Goal: Book appointment/travel/reservation

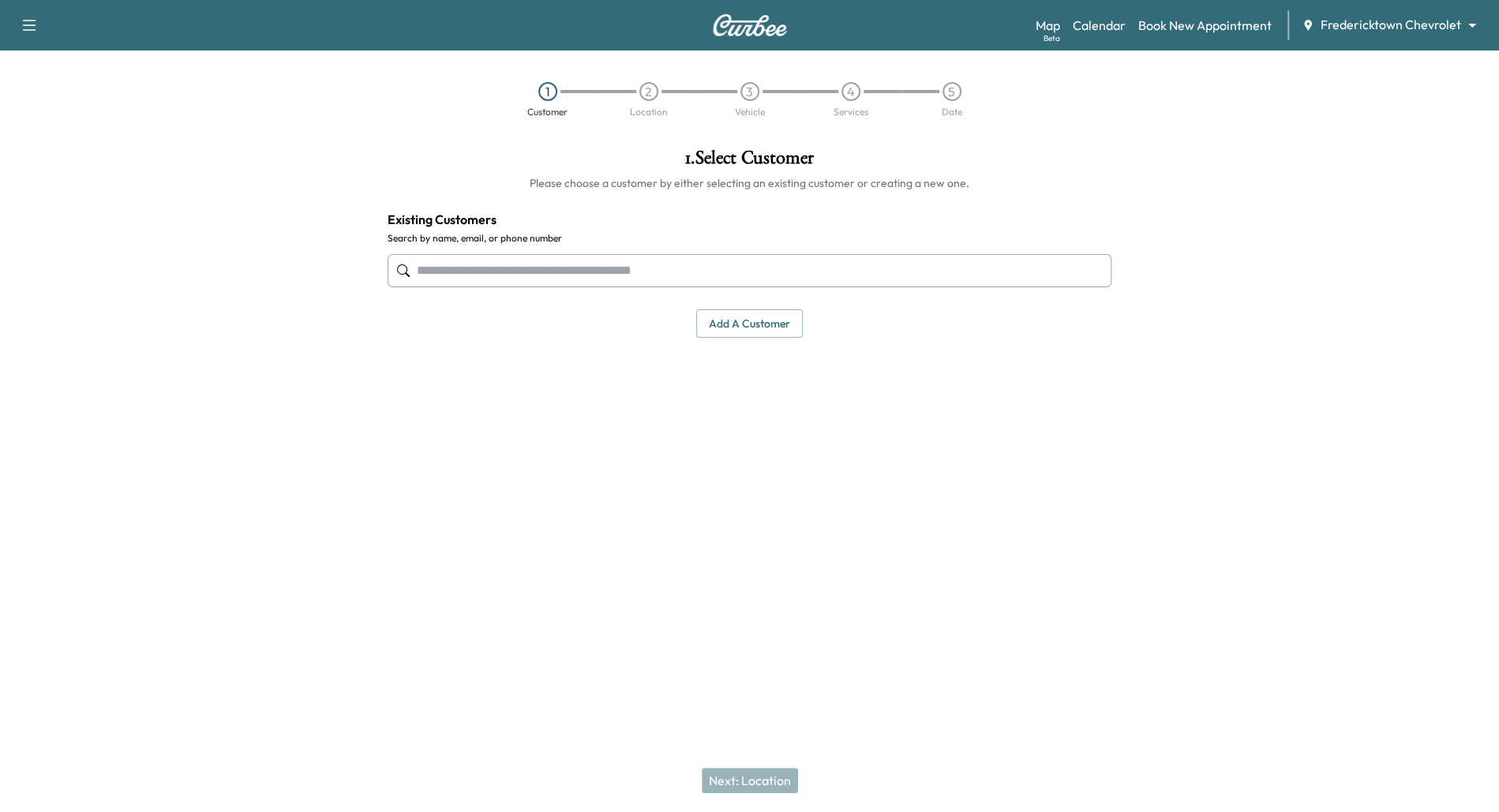
click at [1453, 22] on body "Support Log Out Map Beta Calendar Book New Appointment Fredericktown Chevrolet …" at bounding box center [750, 406] width 1499 height 812
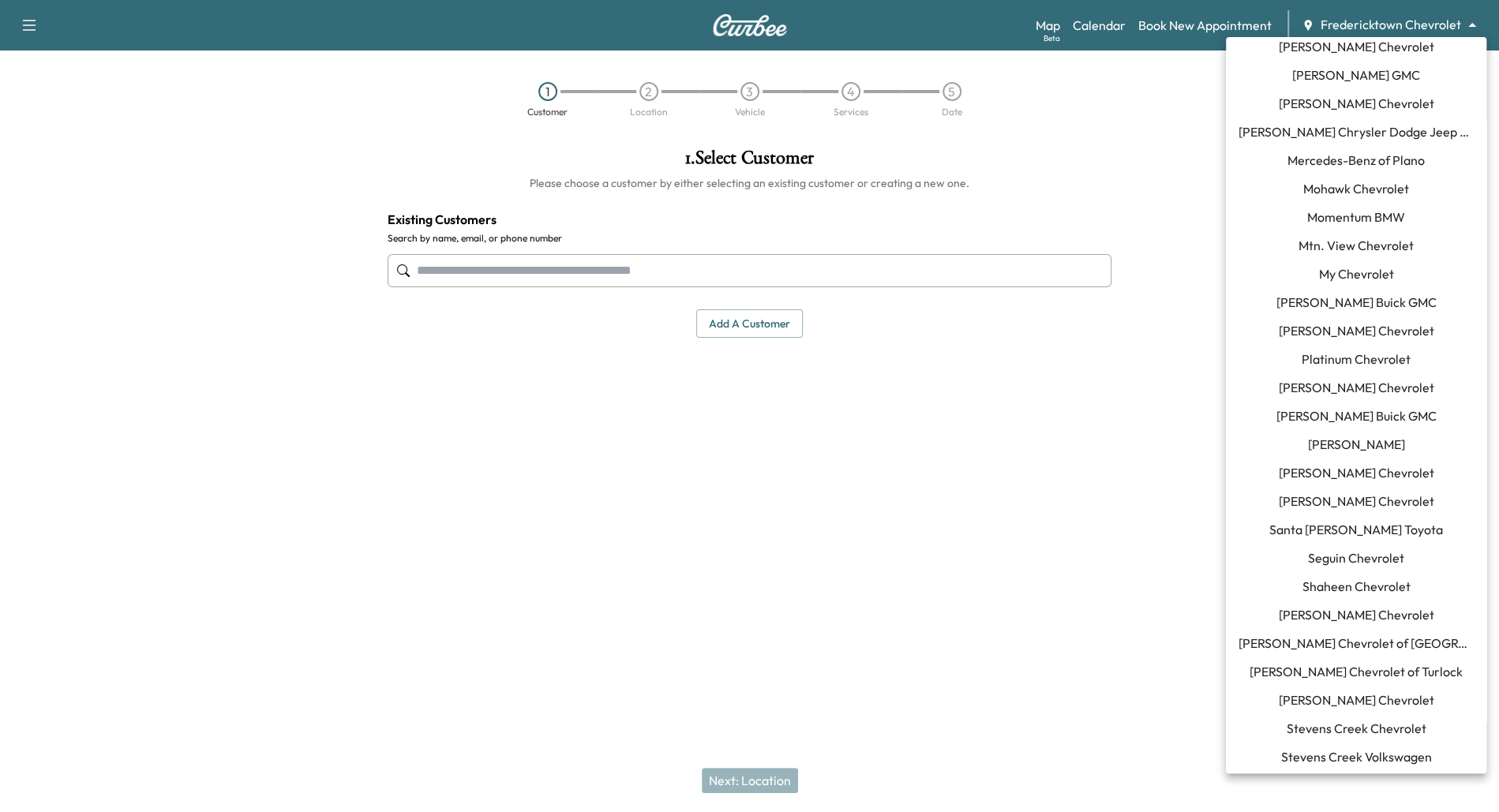
scroll to position [1292, 0]
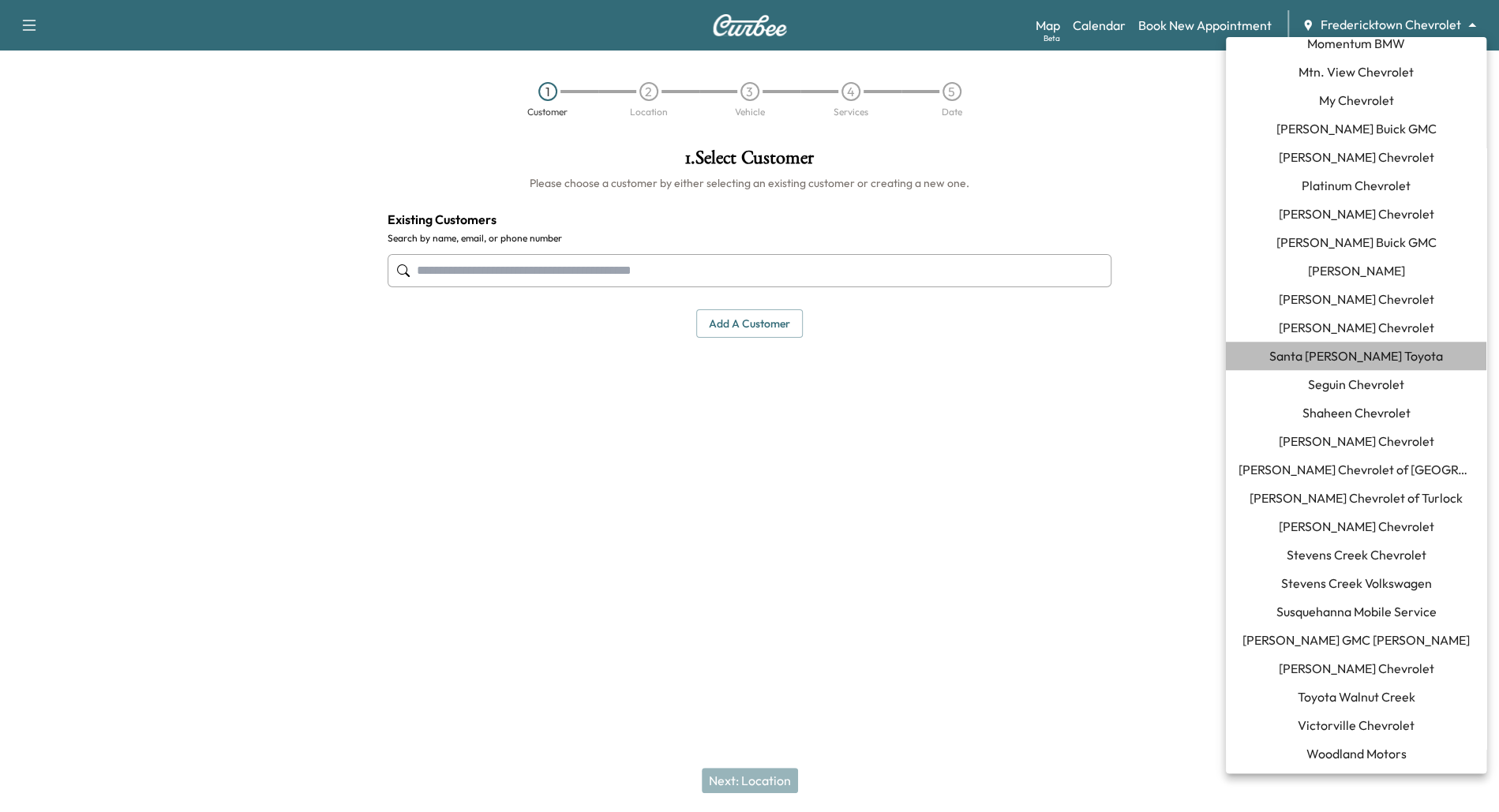
click at [1360, 355] on span "Santa [PERSON_NAME] Toyota" at bounding box center [1355, 355] width 173 height 19
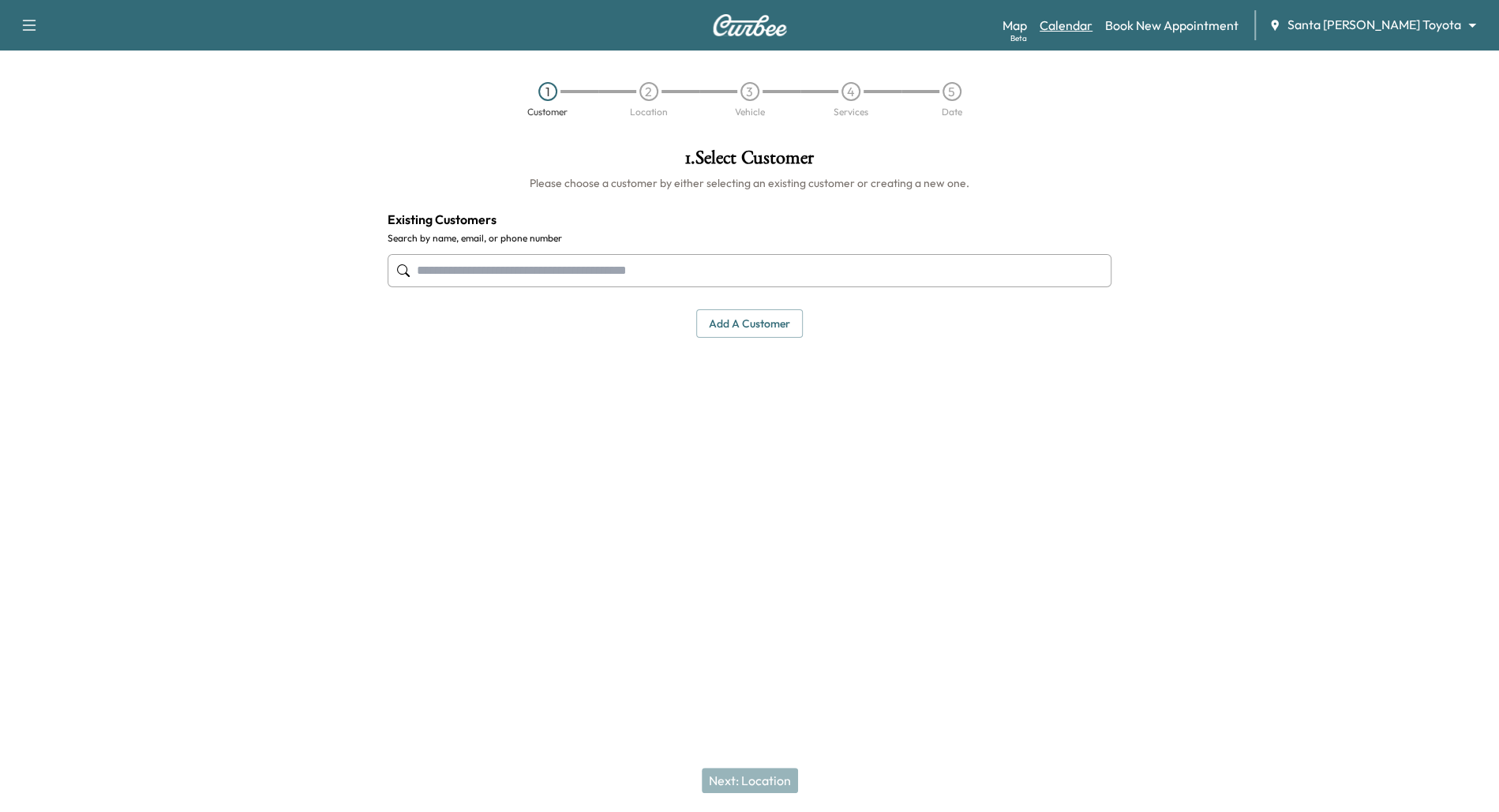
click at [1092, 24] on link "Calendar" at bounding box center [1066, 25] width 53 height 19
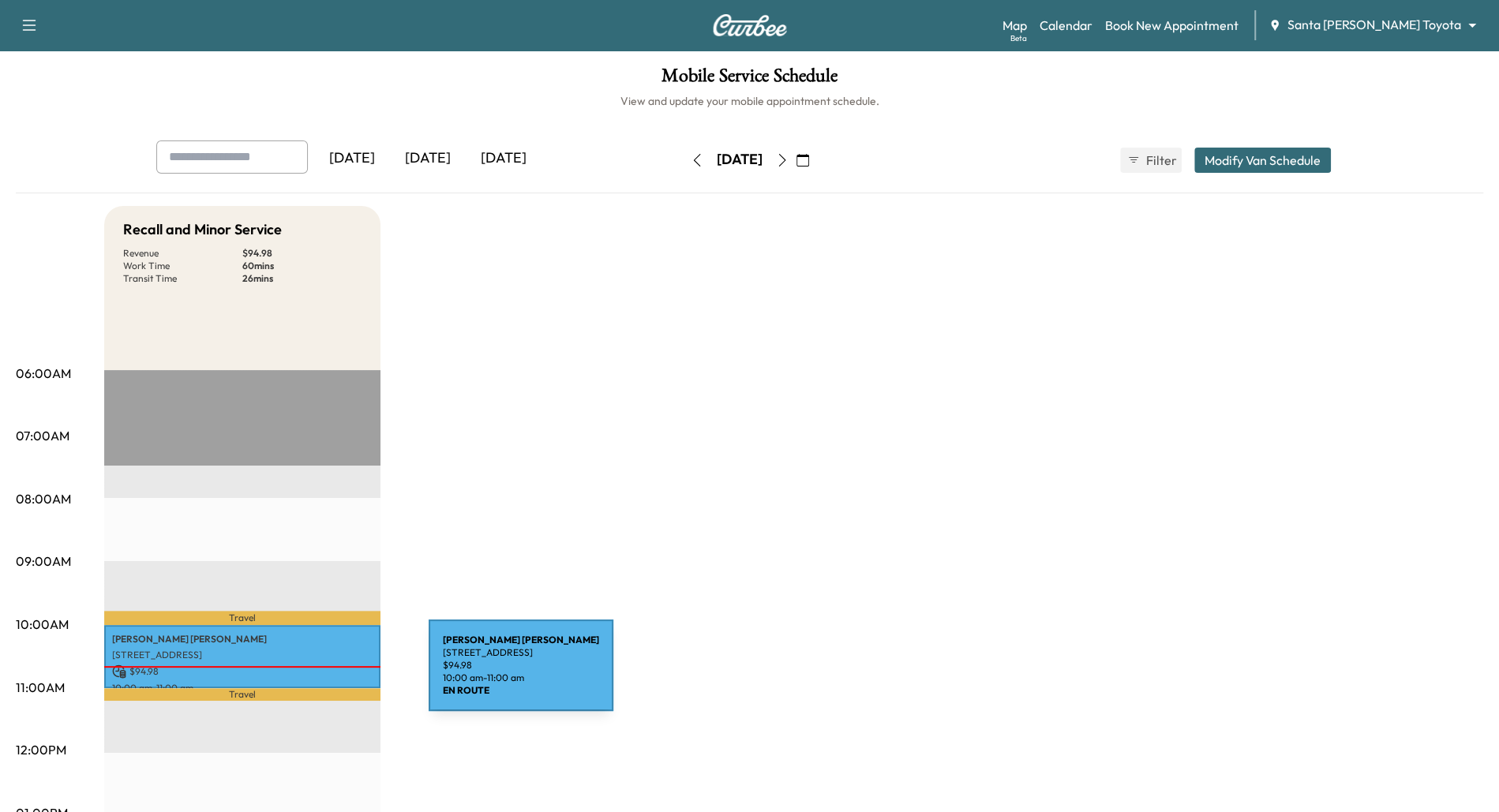
click at [311, 674] on p "$ 94.98" at bounding box center [242, 672] width 261 height 15
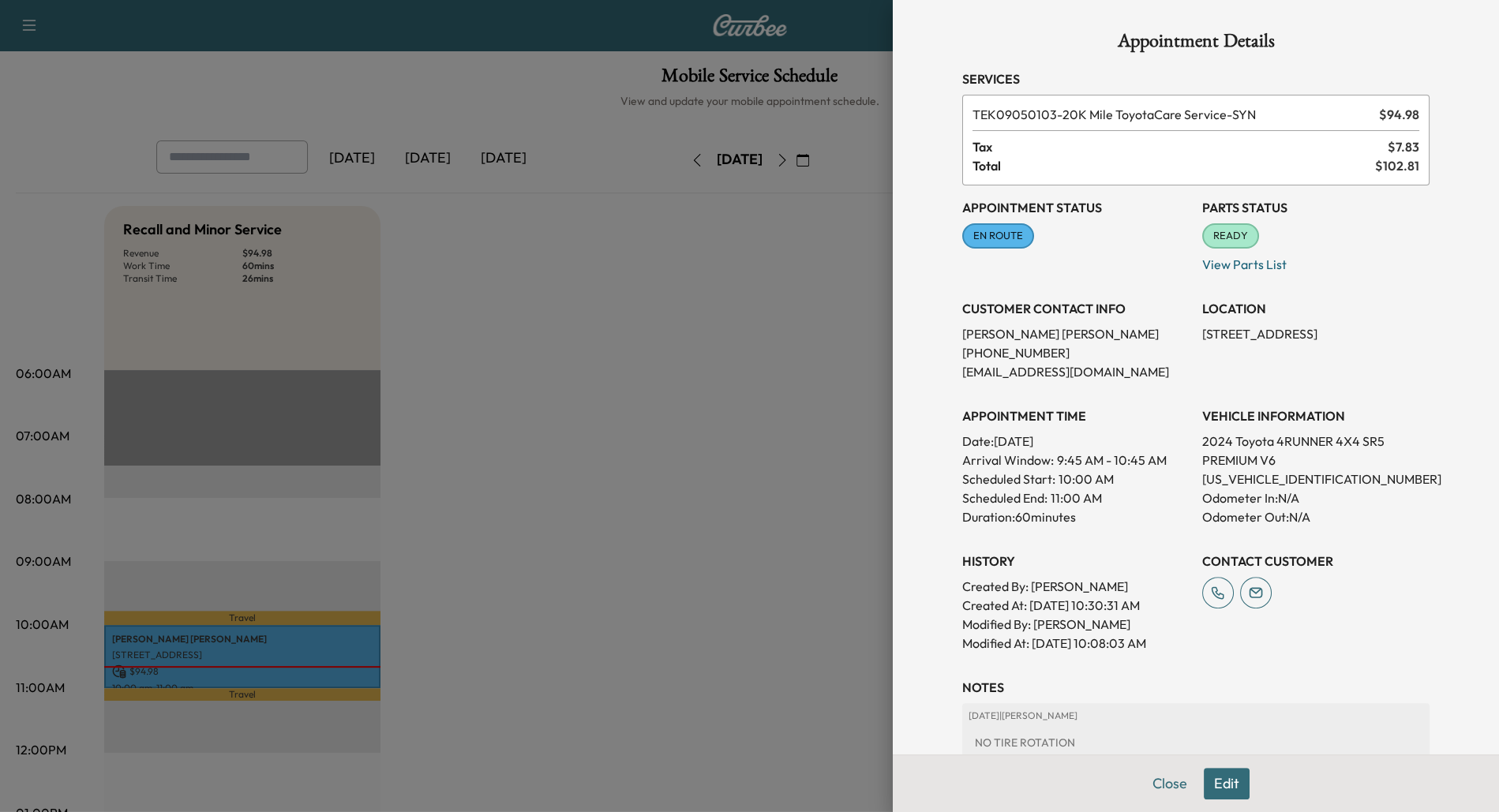
click at [708, 288] on div at bounding box center [750, 406] width 1499 height 812
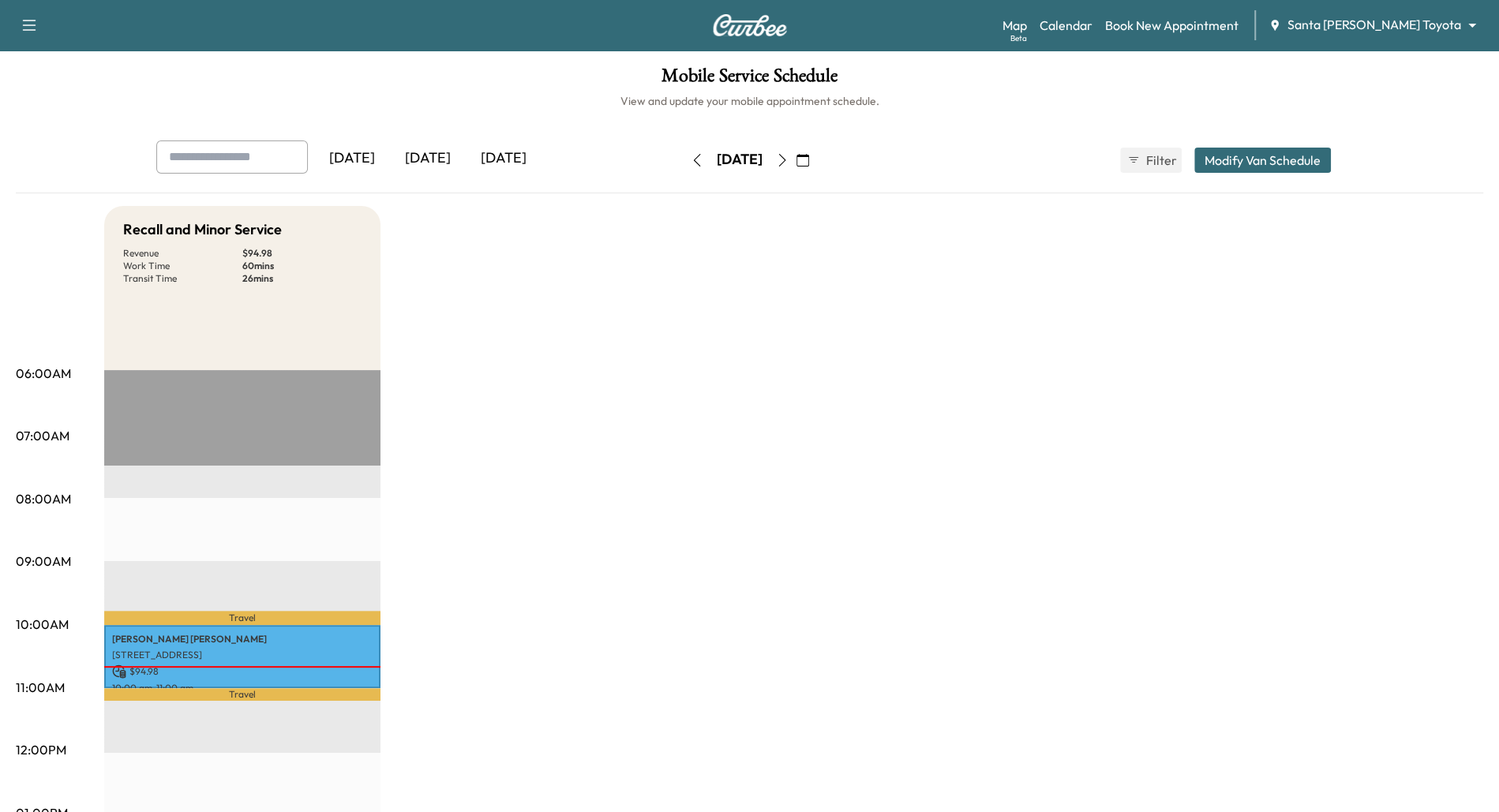
click at [788, 163] on icon "button" at bounding box center [783, 160] width 13 height 13
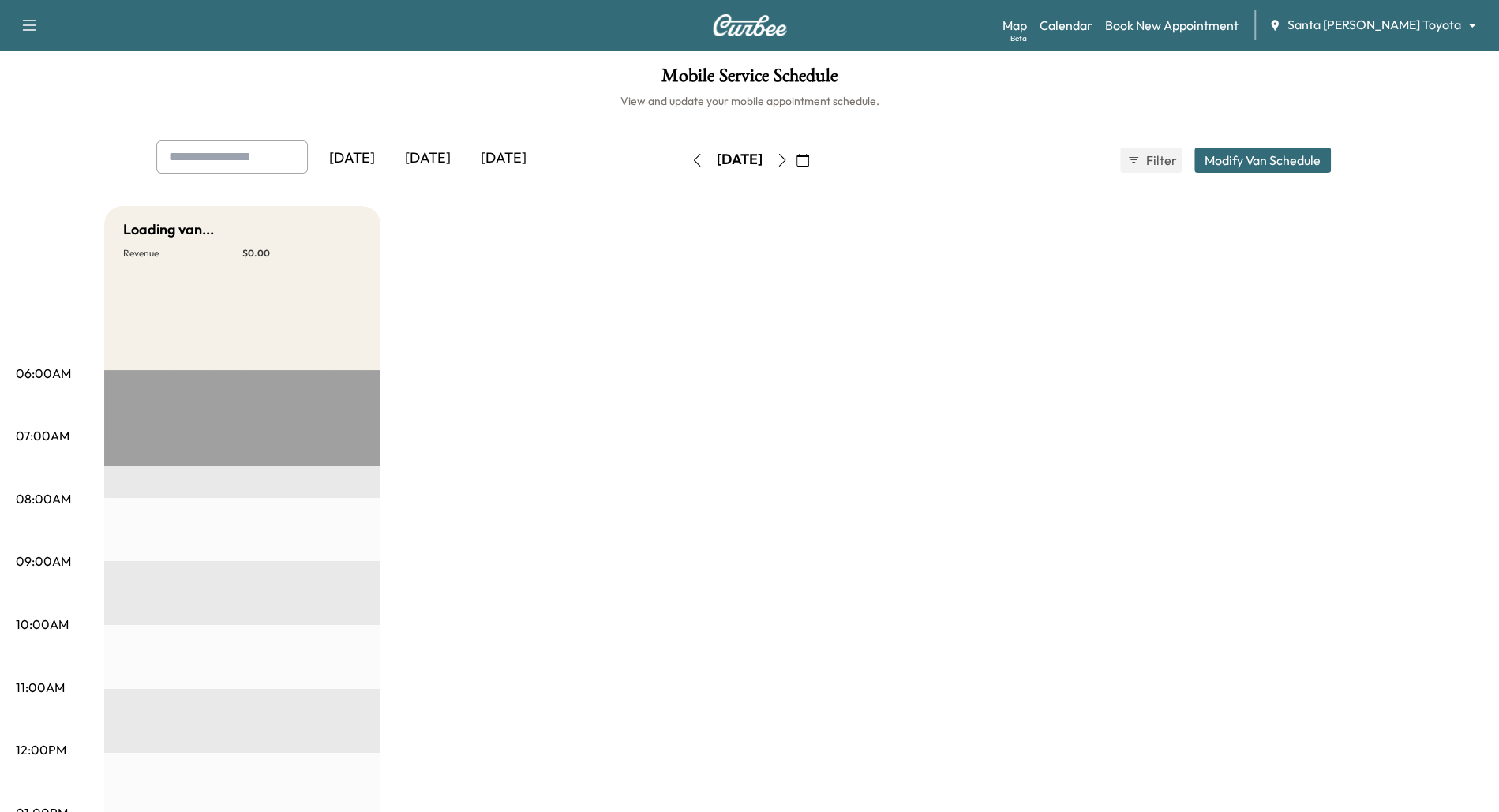
click at [788, 163] on icon "button" at bounding box center [783, 160] width 13 height 13
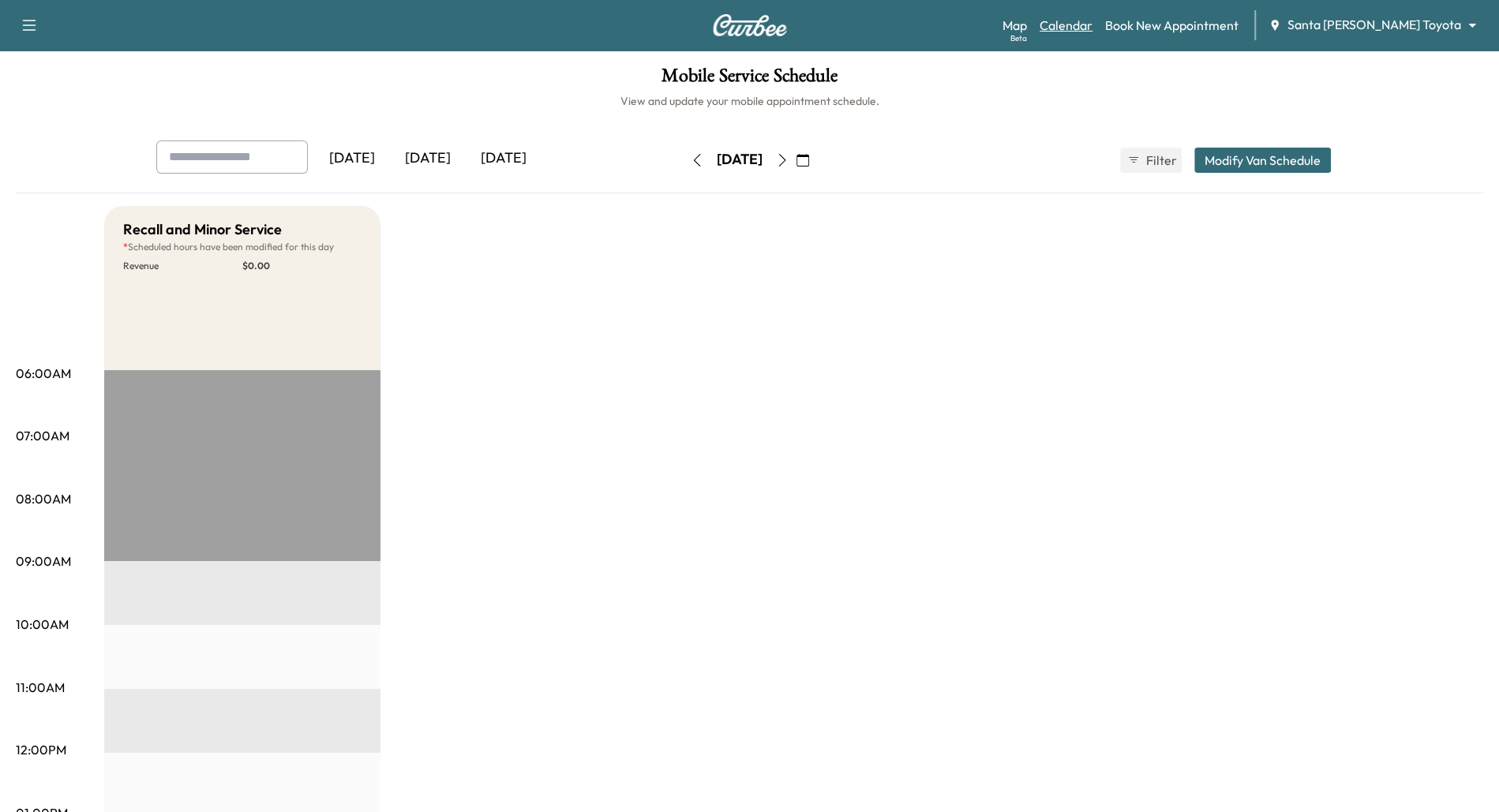
click at [1092, 28] on link "Calendar" at bounding box center [1066, 25] width 53 height 19
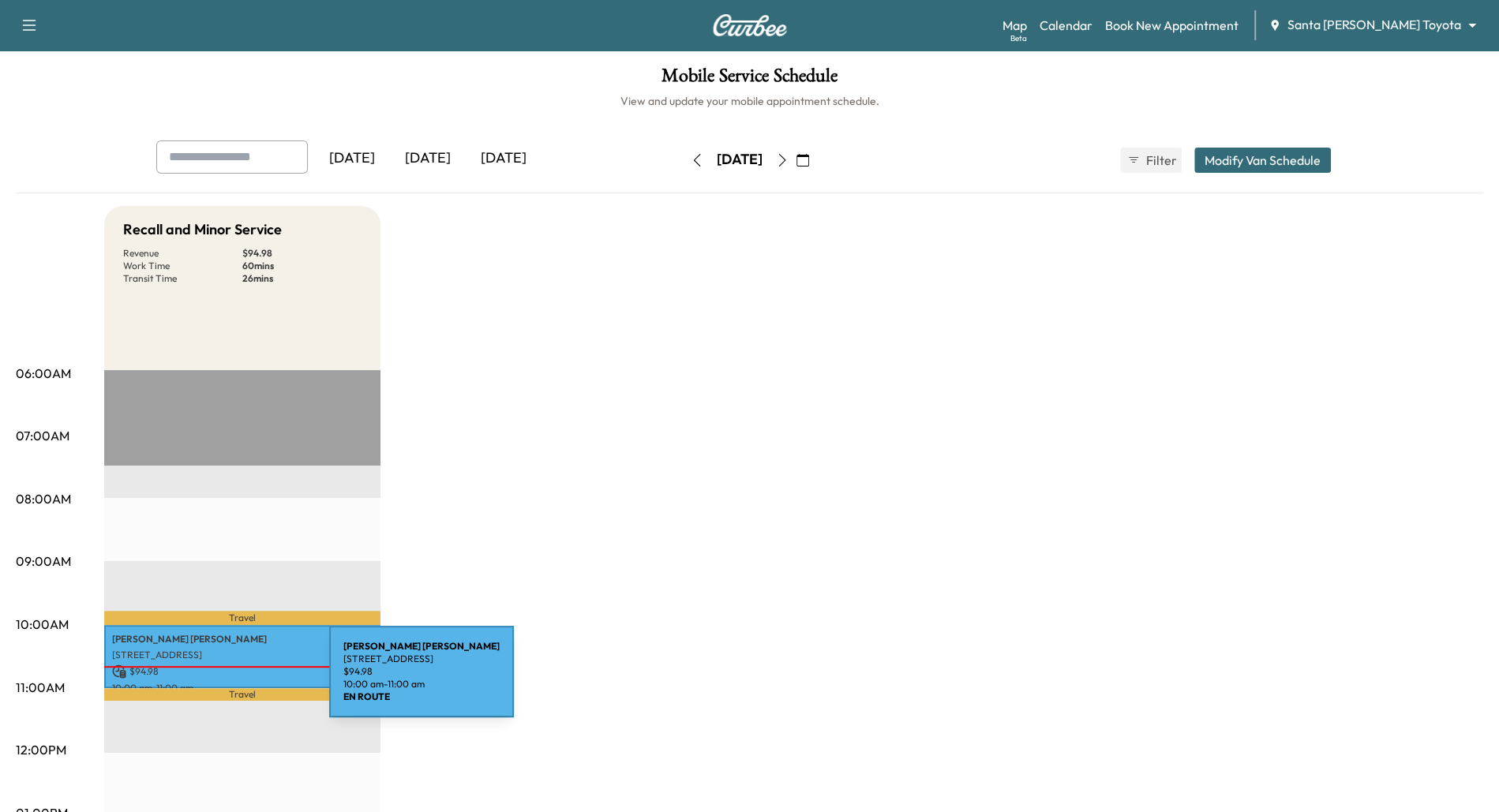
click at [211, 681] on p "10:00 am - 11:00 am" at bounding box center [242, 688] width 261 height 13
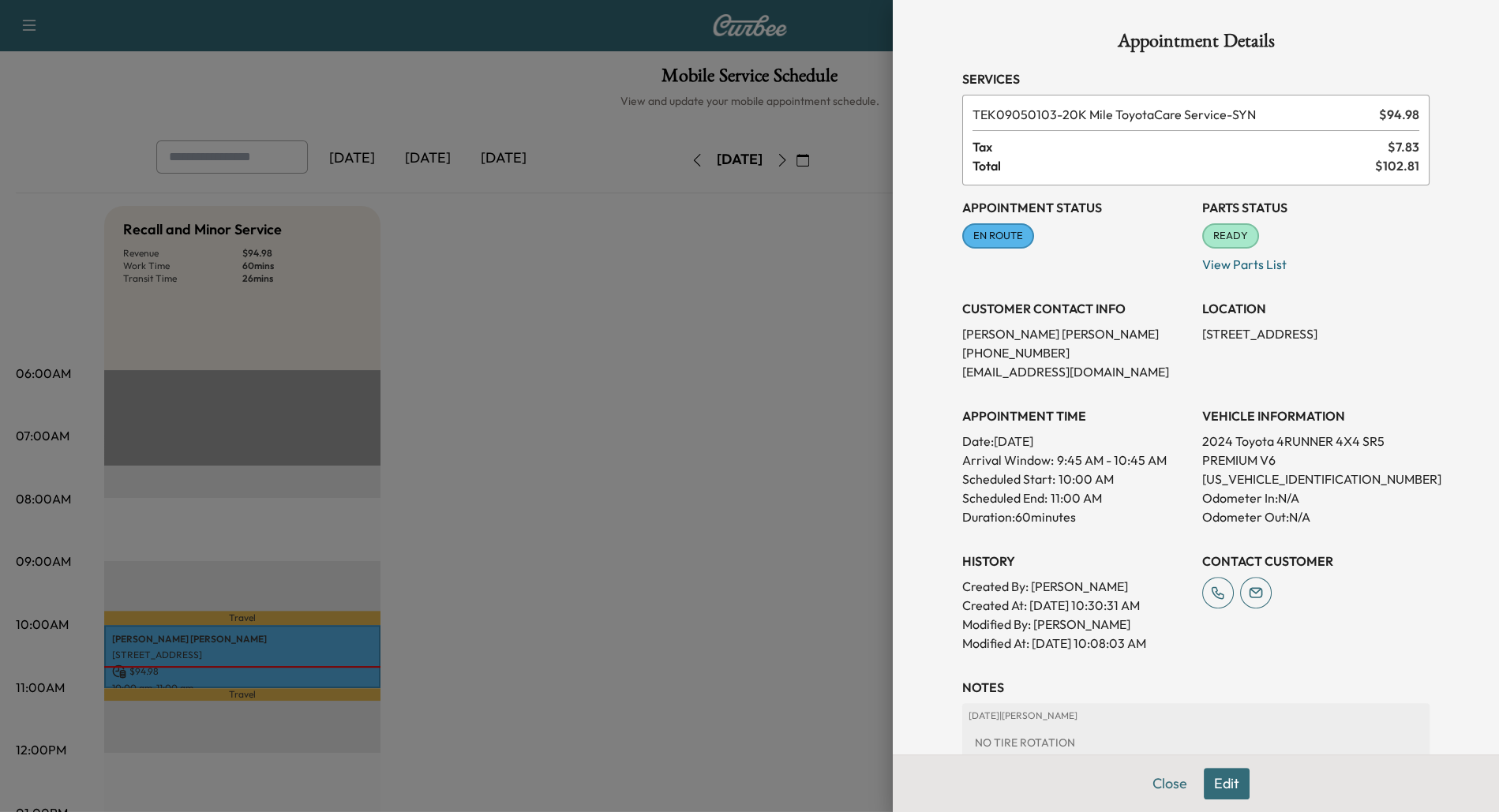
click at [211, 681] on div at bounding box center [750, 406] width 1499 height 812
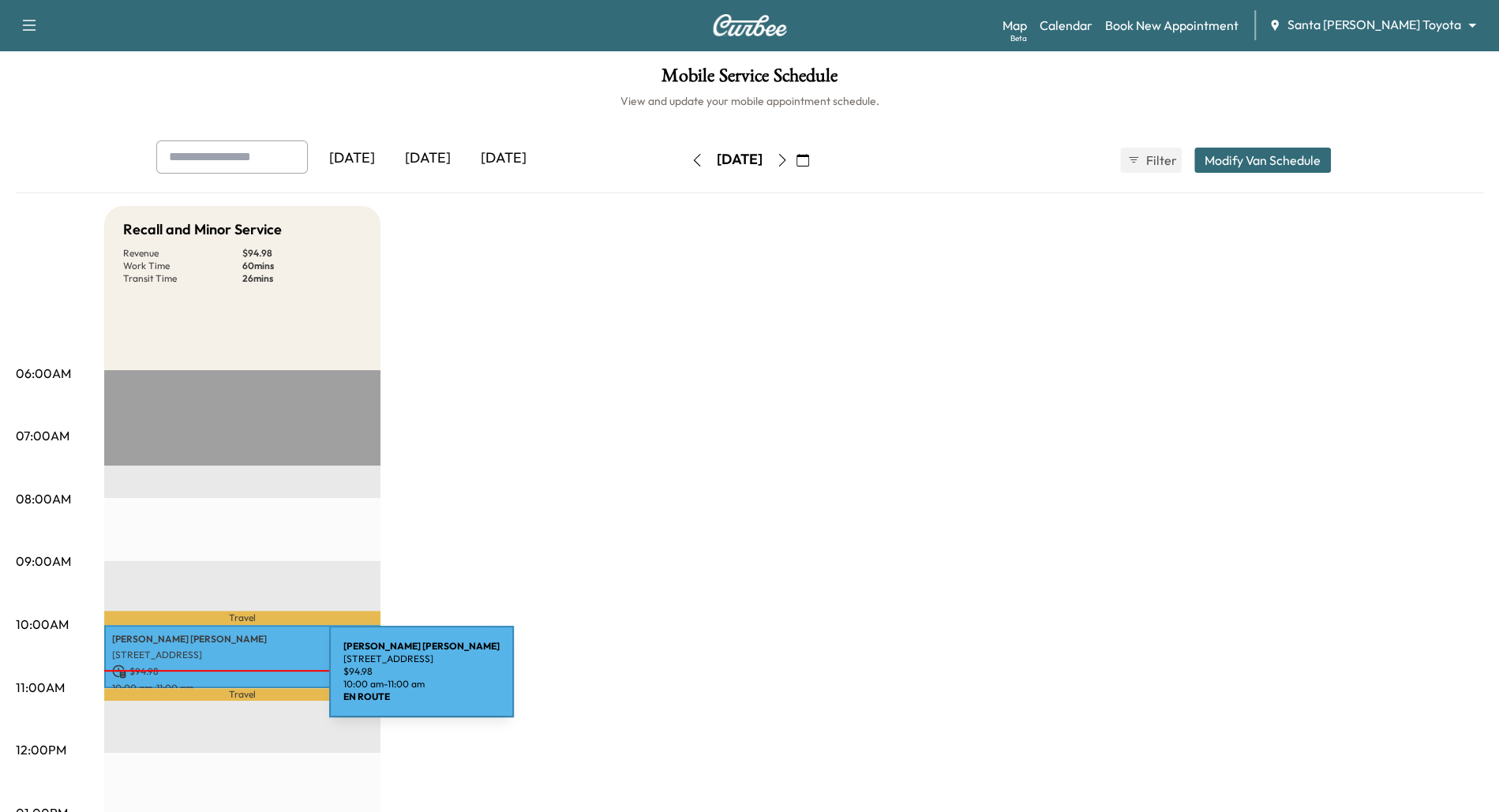
click at [211, 681] on p "10:00 am - 11:00 am" at bounding box center [242, 688] width 261 height 13
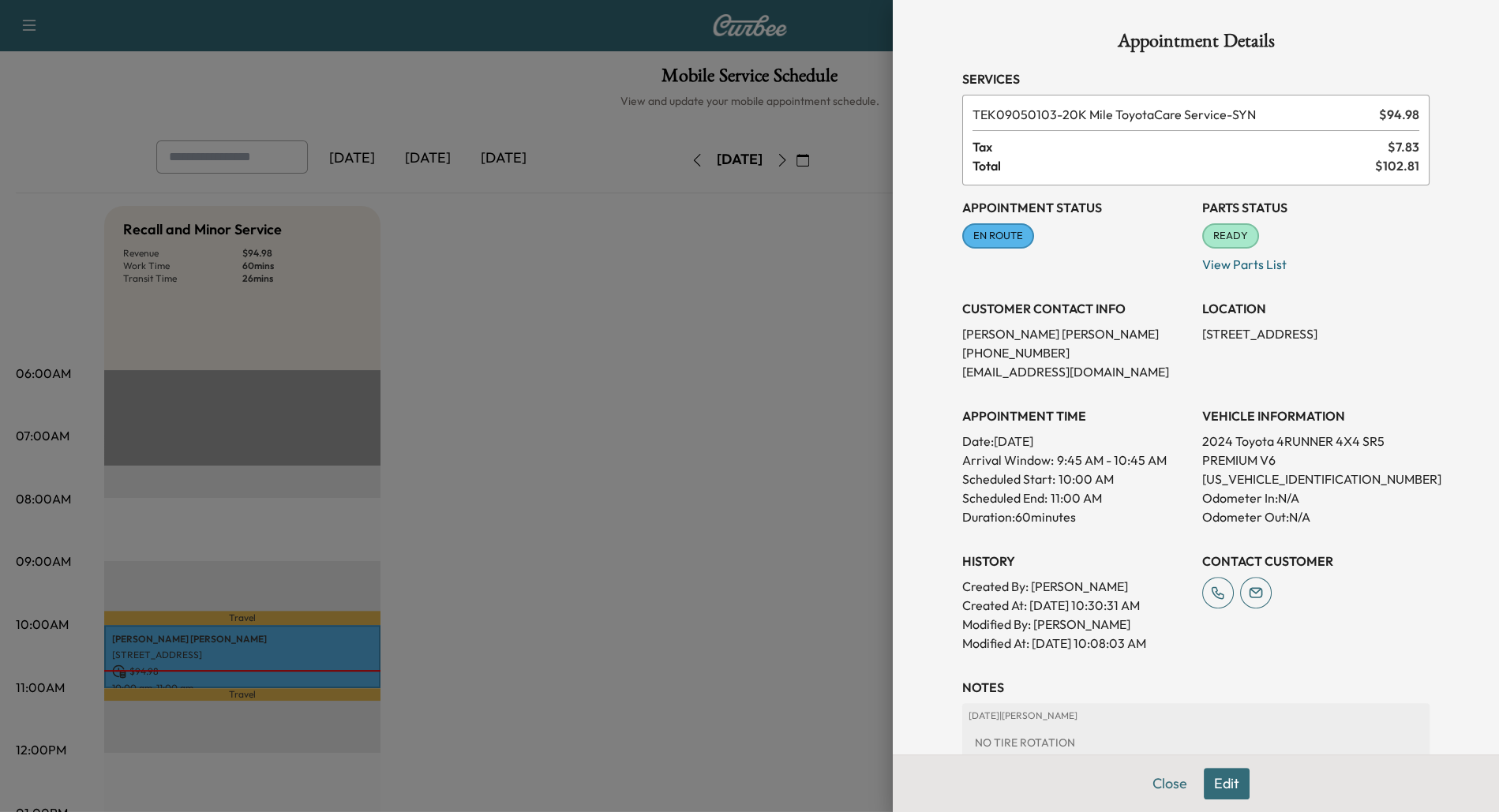
click at [336, 659] on div at bounding box center [750, 406] width 1499 height 812
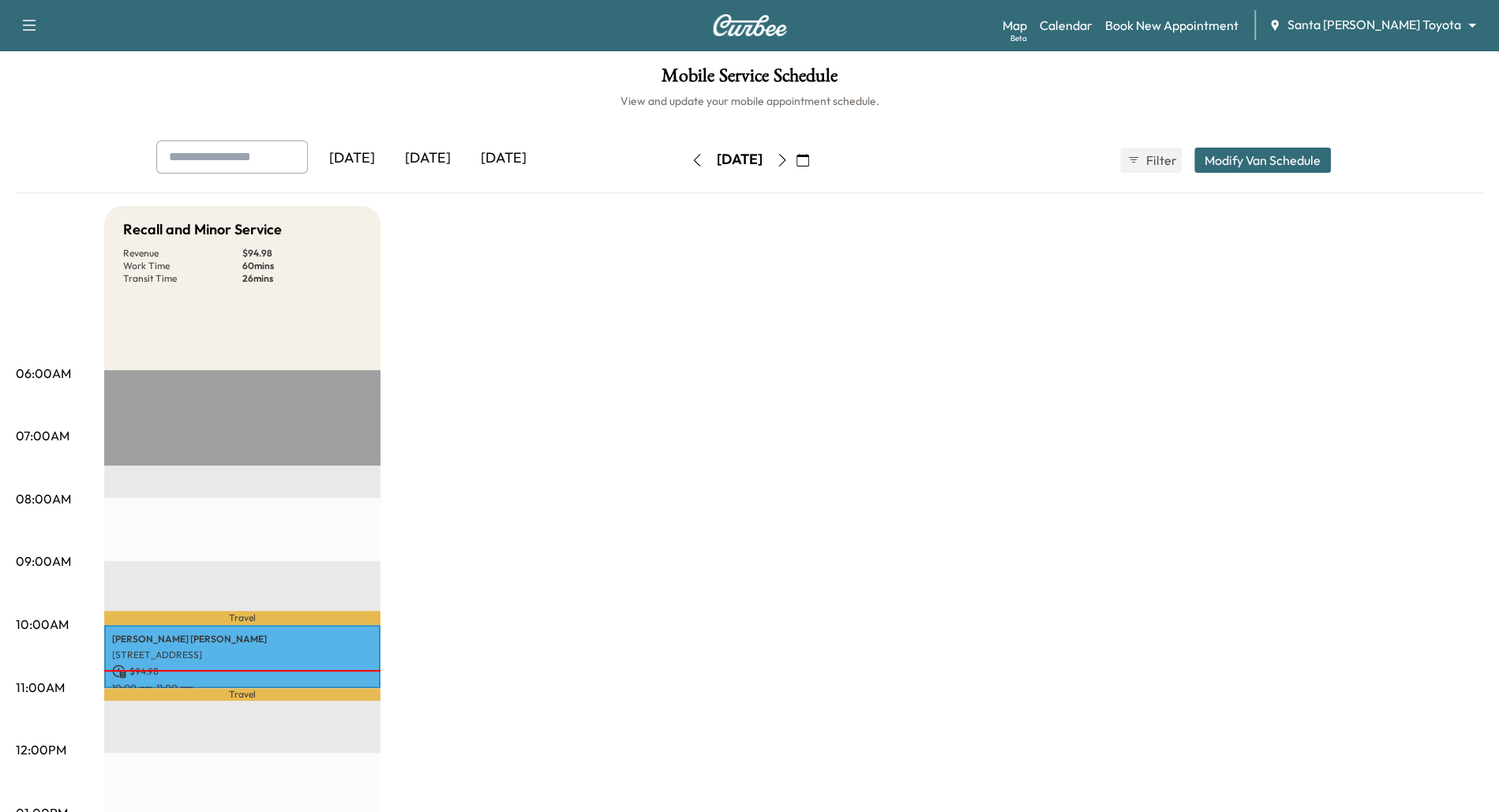
click at [295, 670] on div at bounding box center [242, 671] width 276 height 2
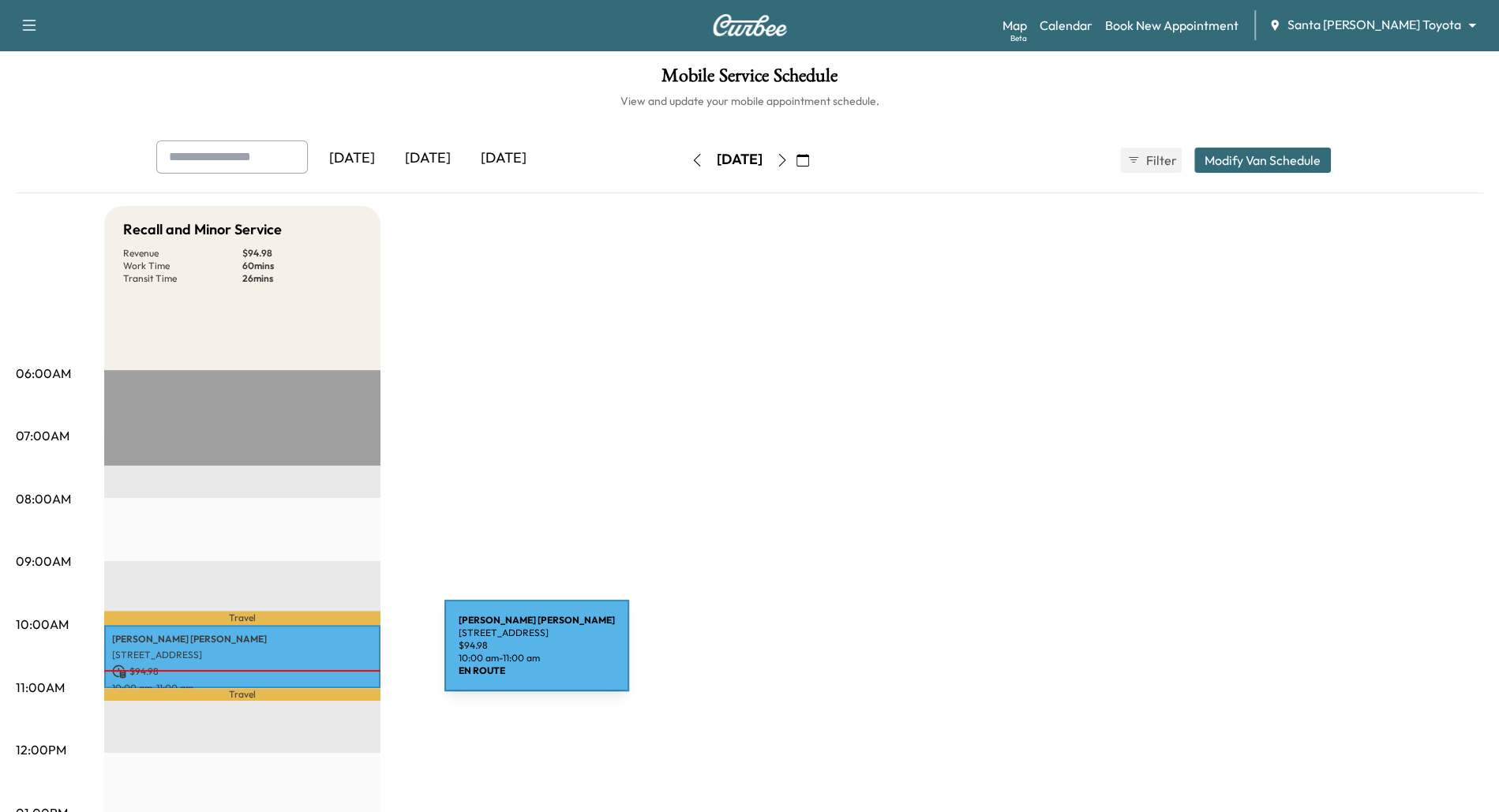
click at [326, 656] on p "[STREET_ADDRESS]" at bounding box center [242, 655] width 261 height 13
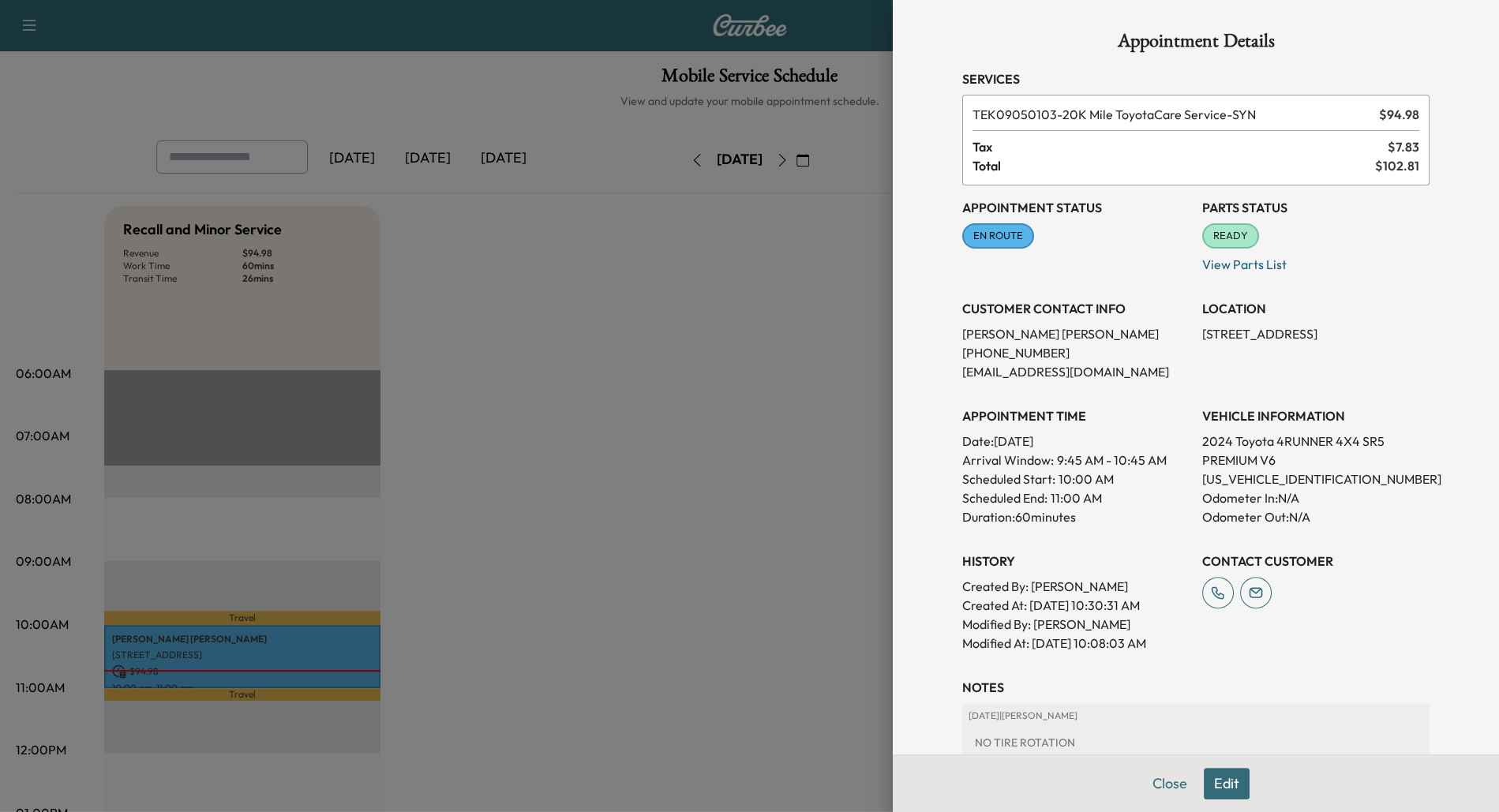
click at [592, 581] on div at bounding box center [750, 406] width 1499 height 812
